Goal: Information Seeking & Learning: Learn about a topic

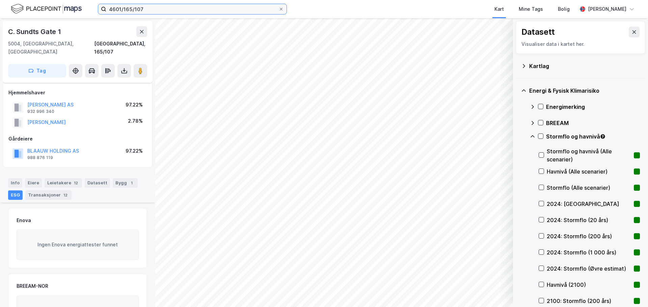
scroll to position [110, 0]
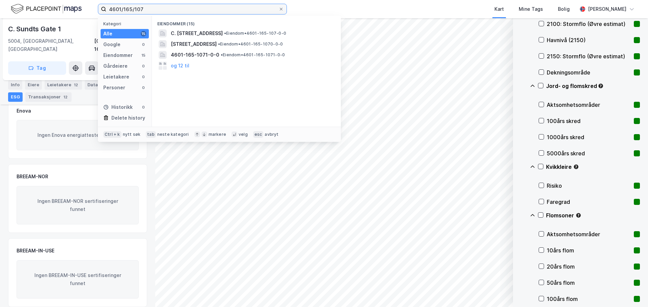
drag, startPoint x: 151, startPoint y: 7, endPoint x: 41, endPoint y: -5, distance: 110.0
click at [41, 0] on html "4601/165/107 Kategori Alle 15 Google 0 Eiendommer 15 Gårdeiere 0 Leietakere 0 P…" at bounding box center [324, 153] width 648 height 307
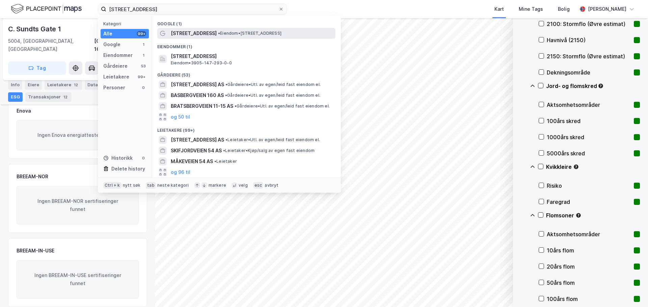
click at [180, 31] on span "[STREET_ADDRESS]" at bounding box center [194, 33] width 46 height 8
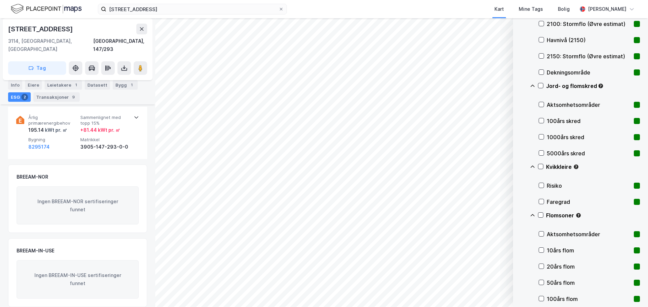
scroll to position [1, 0]
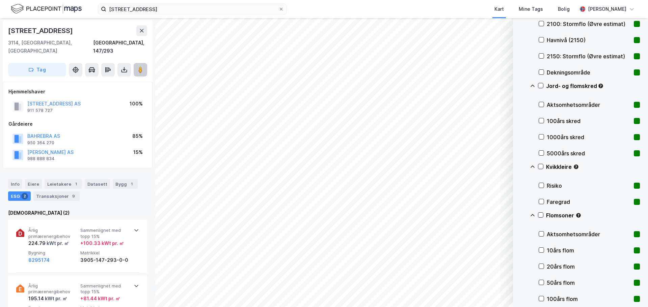
click at [140, 66] on image at bounding box center [140, 69] width 4 height 7
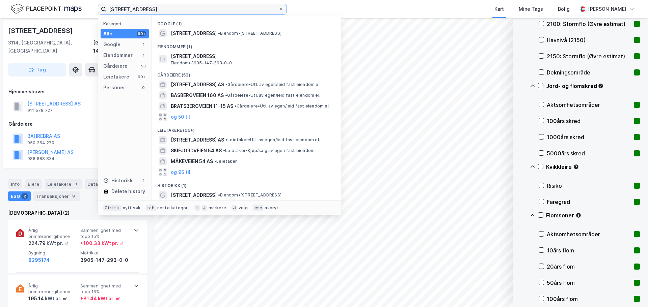
drag, startPoint x: 159, startPoint y: 8, endPoint x: 2, endPoint y: 5, distance: 156.2
click at [2, 5] on div "[STREET_ADDRESS] Kategori Alle 99+ Google 1 Eiendommer 1 Gårdeiere 53 Leietaker…" at bounding box center [324, 9] width 648 height 18
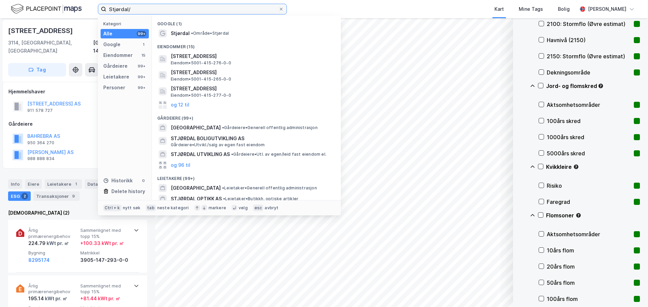
click at [137, 6] on input "Stjørdal/" at bounding box center [192, 9] width 172 height 10
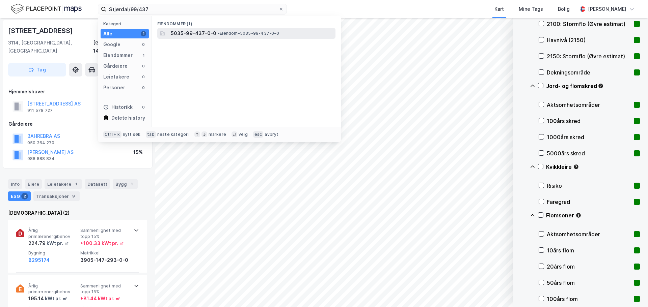
click at [190, 31] on span "5035-99-437-0-0" at bounding box center [194, 33] width 46 height 8
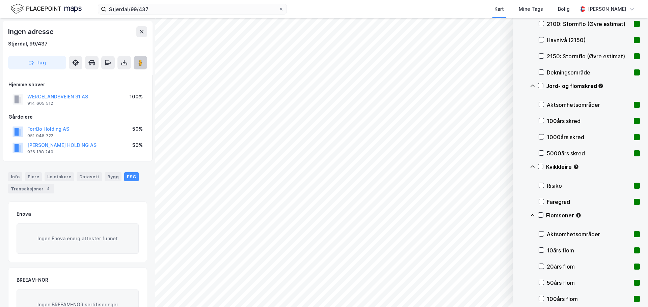
click at [143, 63] on icon at bounding box center [140, 62] width 7 height 7
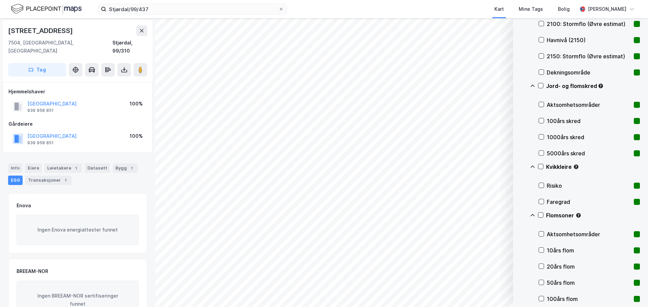
scroll to position [1, 0]
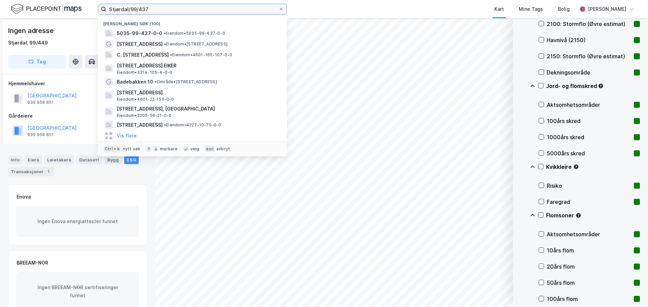
drag, startPoint x: 138, startPoint y: 10, endPoint x: 187, endPoint y: 11, distance: 49.3
click at [187, 11] on input "Stjørdal/99/437" at bounding box center [192, 9] width 172 height 10
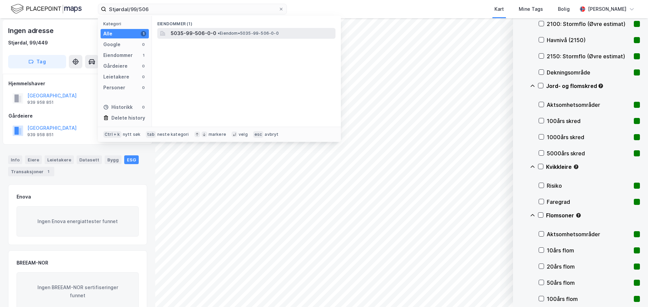
click at [200, 34] on span "5035-99-506-0-0" at bounding box center [194, 33] width 46 height 8
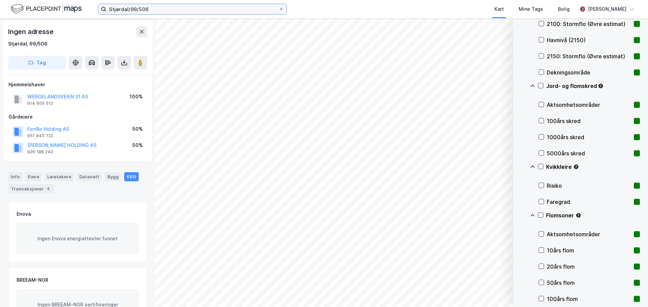
click at [158, 8] on input "Stjørdal/99/506" at bounding box center [192, 9] width 172 height 10
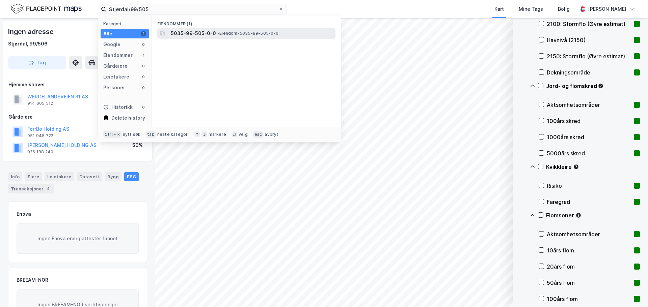
click at [195, 32] on span "5035-99-505-0-0" at bounding box center [193, 33] width 45 height 8
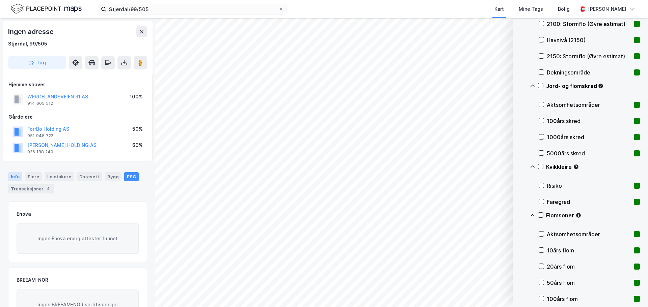
click at [16, 178] on div "Info" at bounding box center [15, 176] width 14 height 9
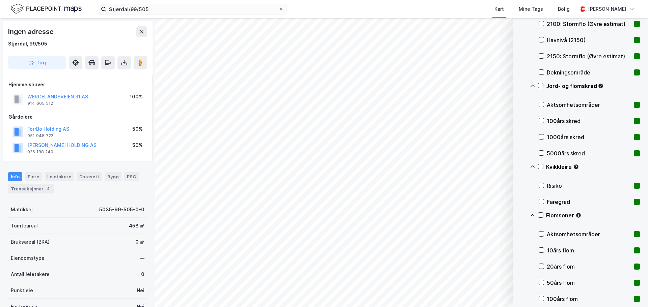
scroll to position [76, 0]
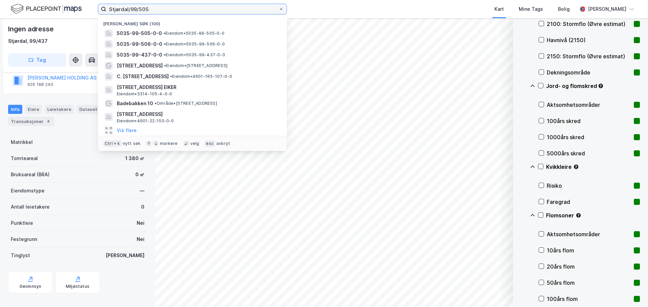
drag, startPoint x: 163, startPoint y: 7, endPoint x: 3, endPoint y: 1, distance: 159.7
click at [3, 3] on div "Stjørdal/99/505 Nylige søk [PHONE_NUMBER] • Eiendom • 5035-99-505-0-0 5035-99-5…" at bounding box center [324, 9] width 648 height 18
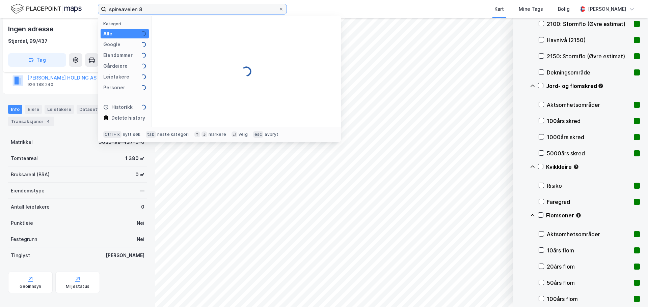
type input "spireaveien 8"
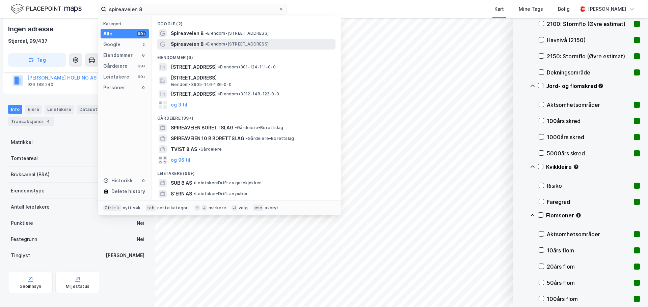
click at [180, 45] on span "Spireaveien 8" at bounding box center [187, 44] width 33 height 8
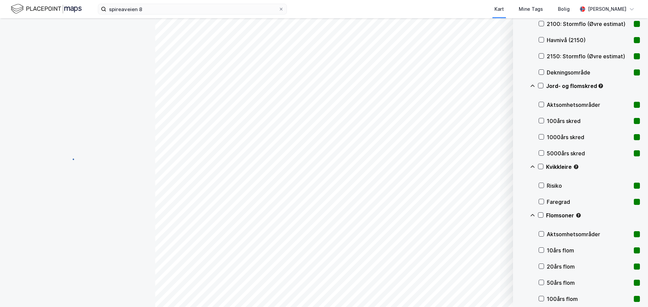
scroll to position [28, 0]
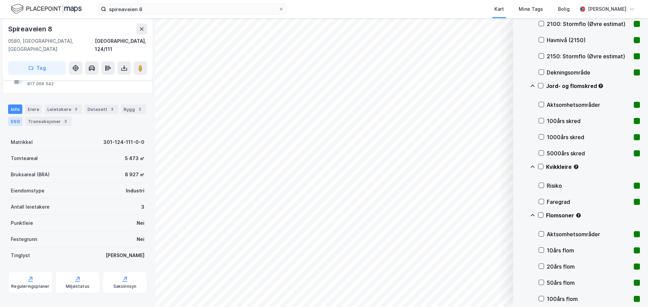
click at [18, 117] on div "ESG" at bounding box center [15, 121] width 15 height 9
